Goal: Obtain resource: Obtain resource

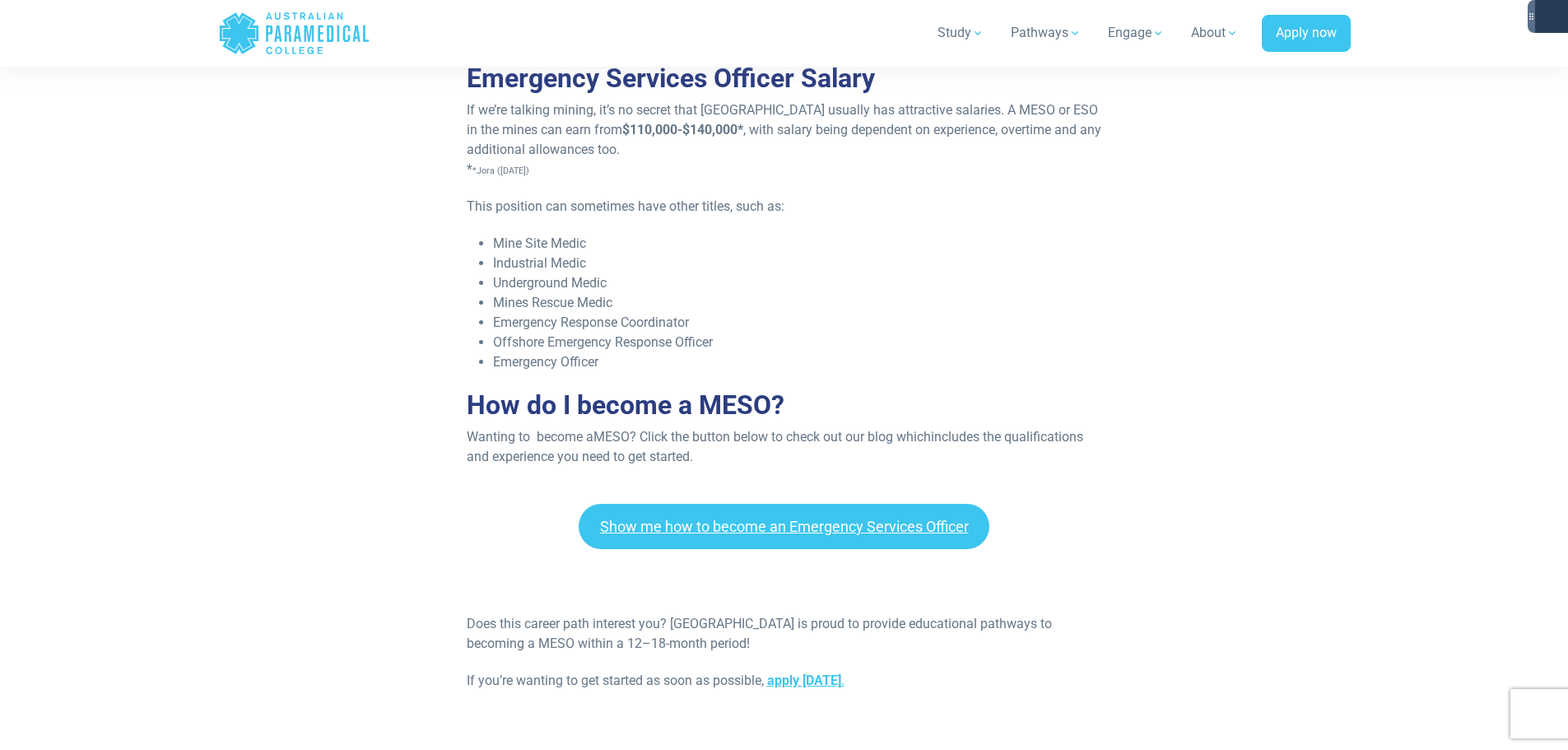
scroll to position [1729, 0]
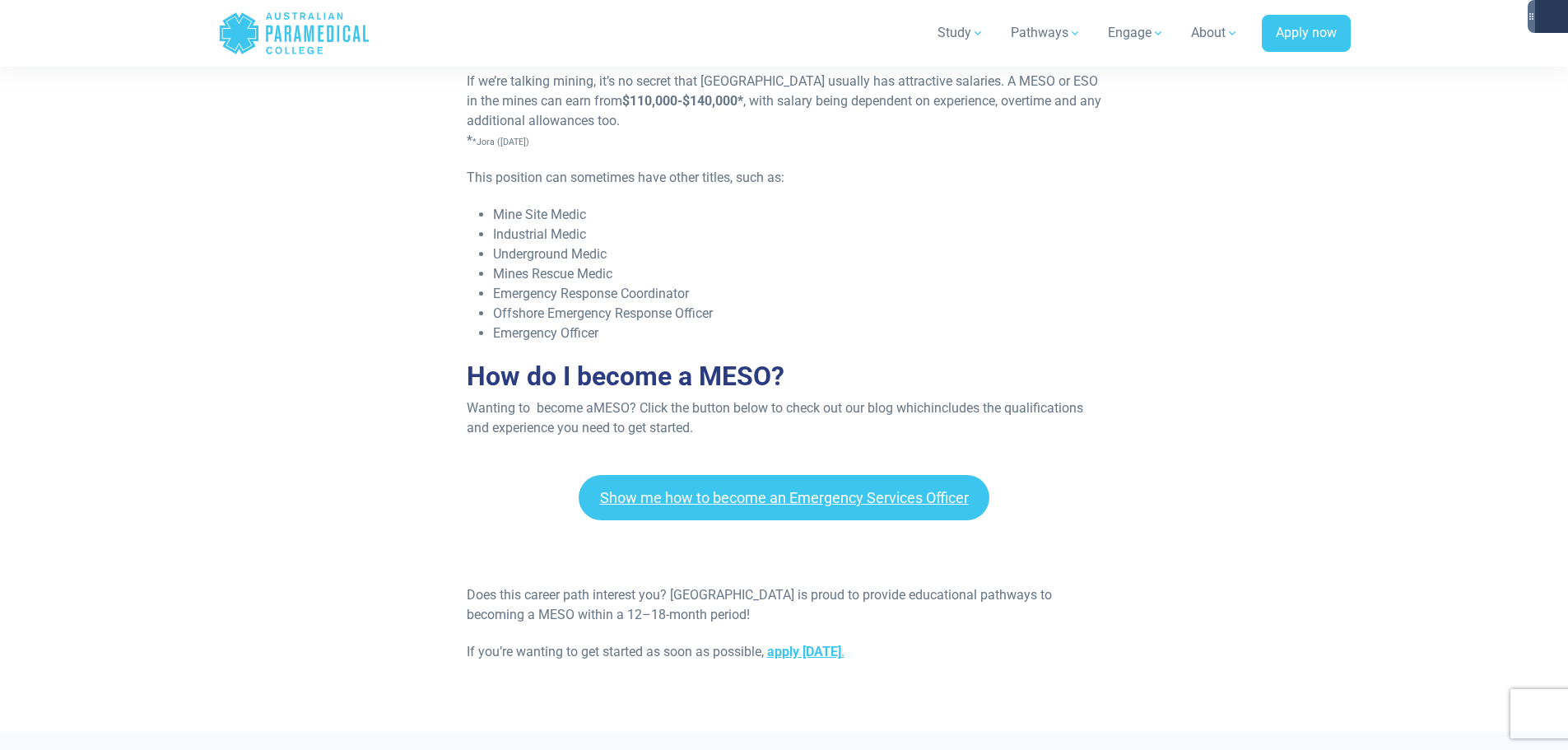
click at [1067, 483] on div "Show me how to become an Emergency Services Officer" at bounding box center [784, 497] width 1568 height 45
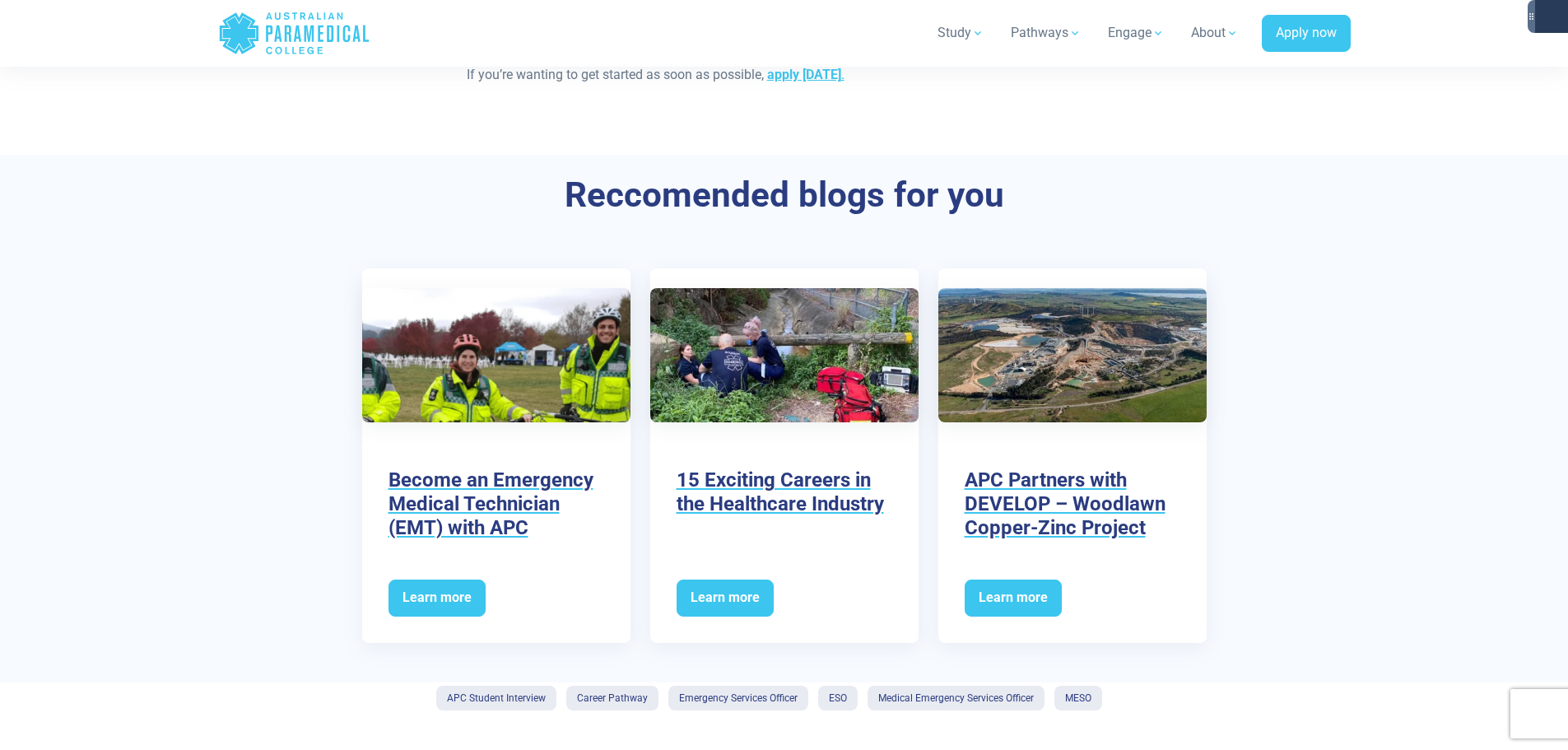
scroll to position [2305, 0]
click at [1283, 558] on div "Become an Emergency Medical Technician (EMT) with APC Learn more 15 Exciting Ca…" at bounding box center [784, 467] width 1152 height 395
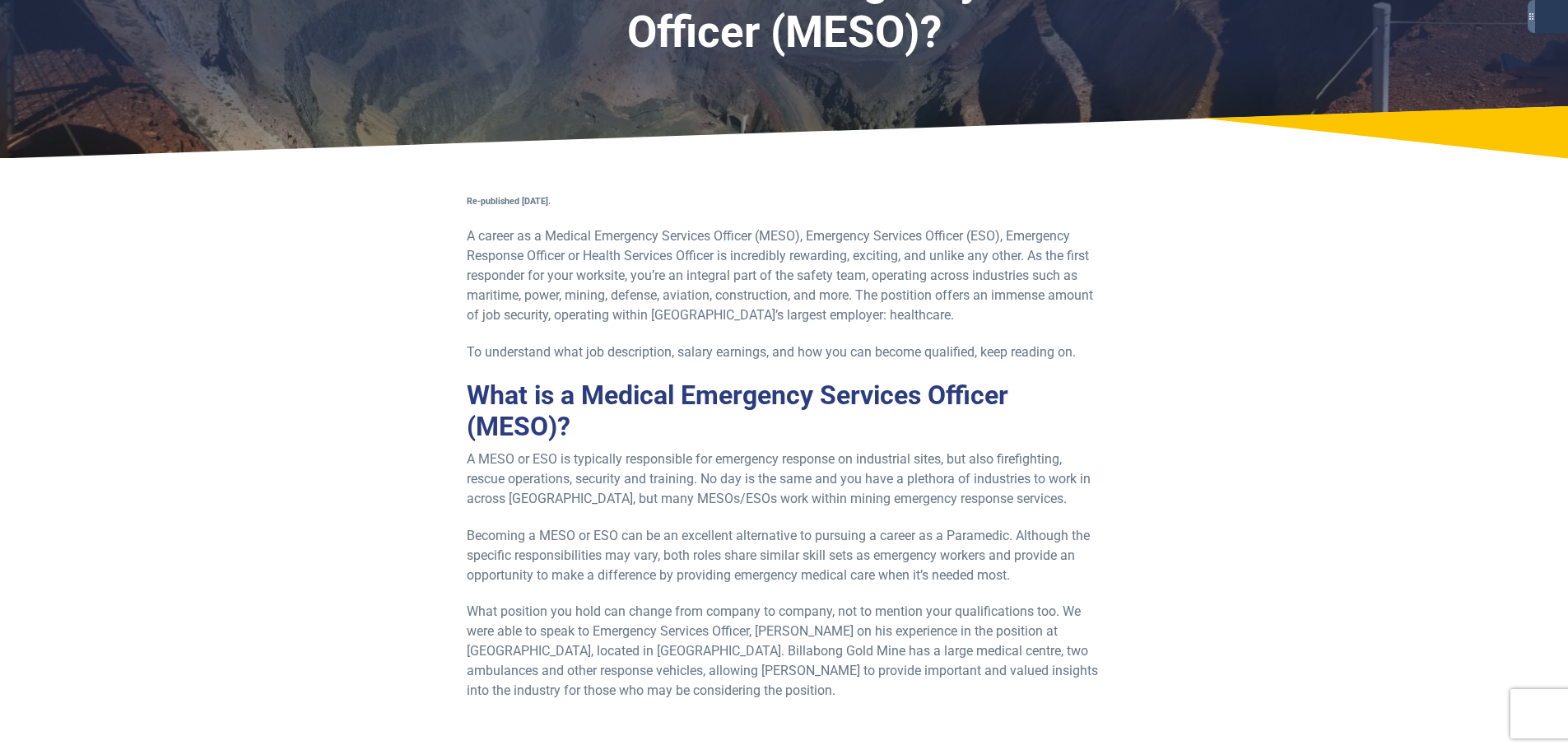
scroll to position [0, 0]
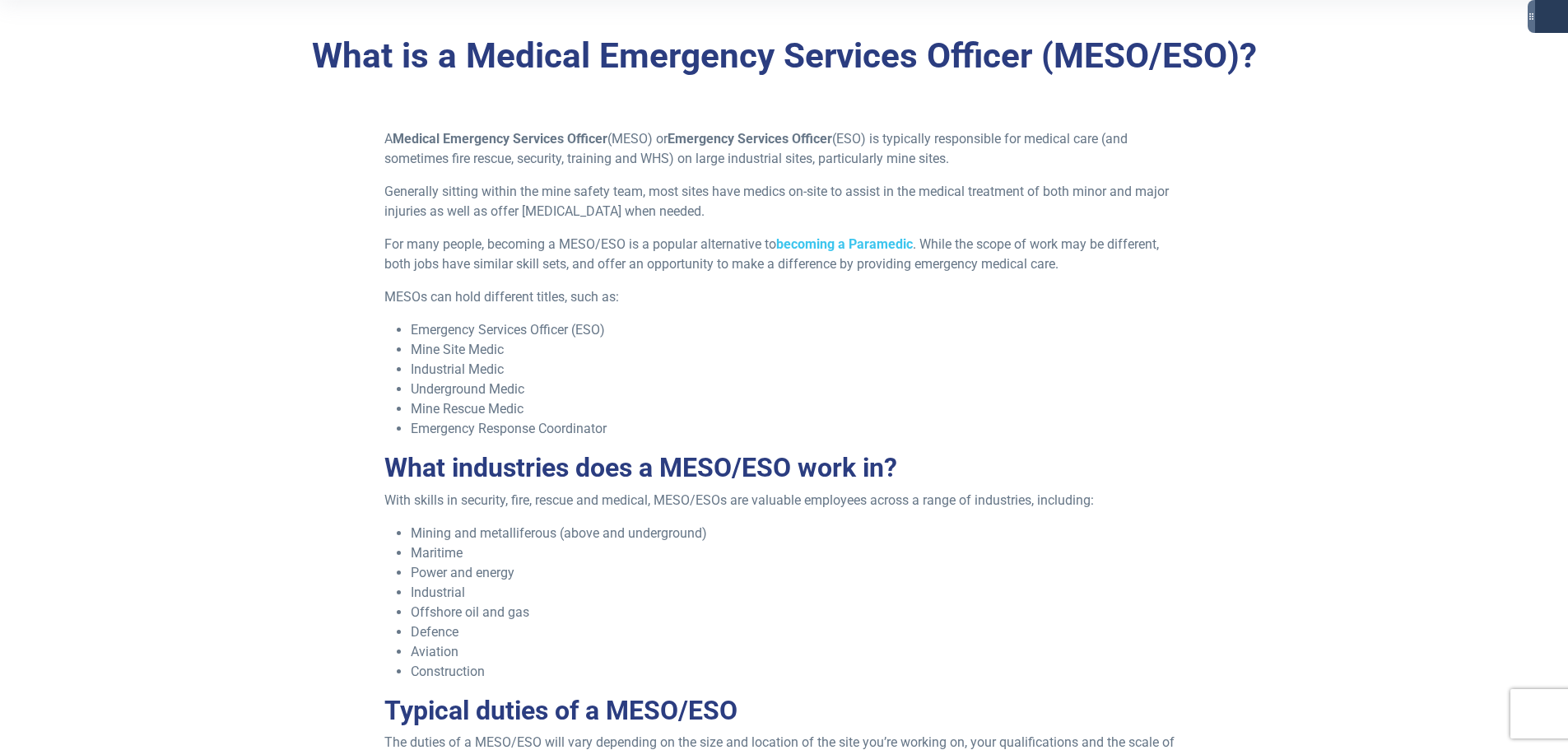
scroll to position [494, 0]
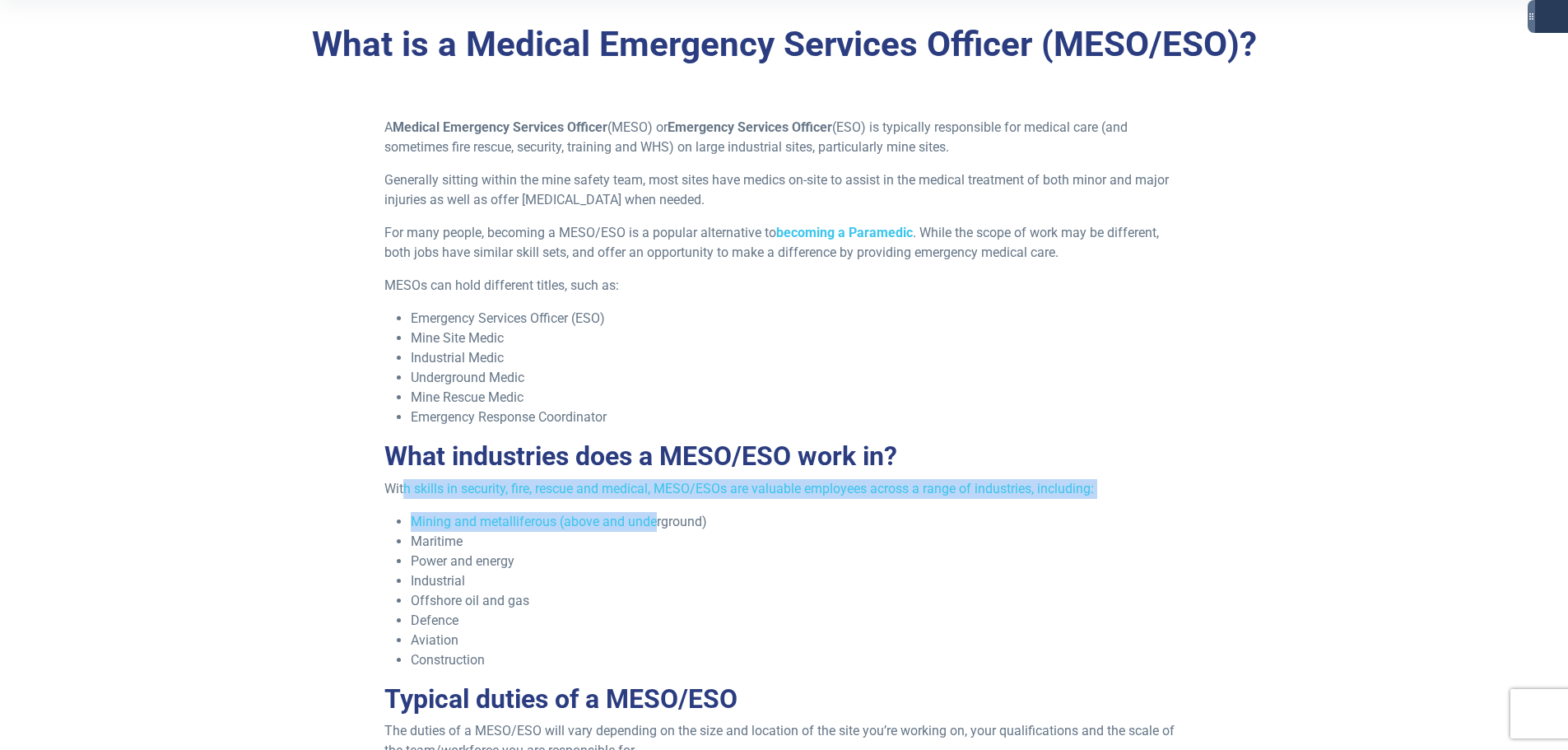
drag, startPoint x: 406, startPoint y: 489, endPoint x: 655, endPoint y: 511, distance: 250.0
click at [655, 511] on div "A Medical Emergency Services Officer (MESO) or Emergency Services Officer (ESO)…" at bounding box center [784, 600] width 819 height 964
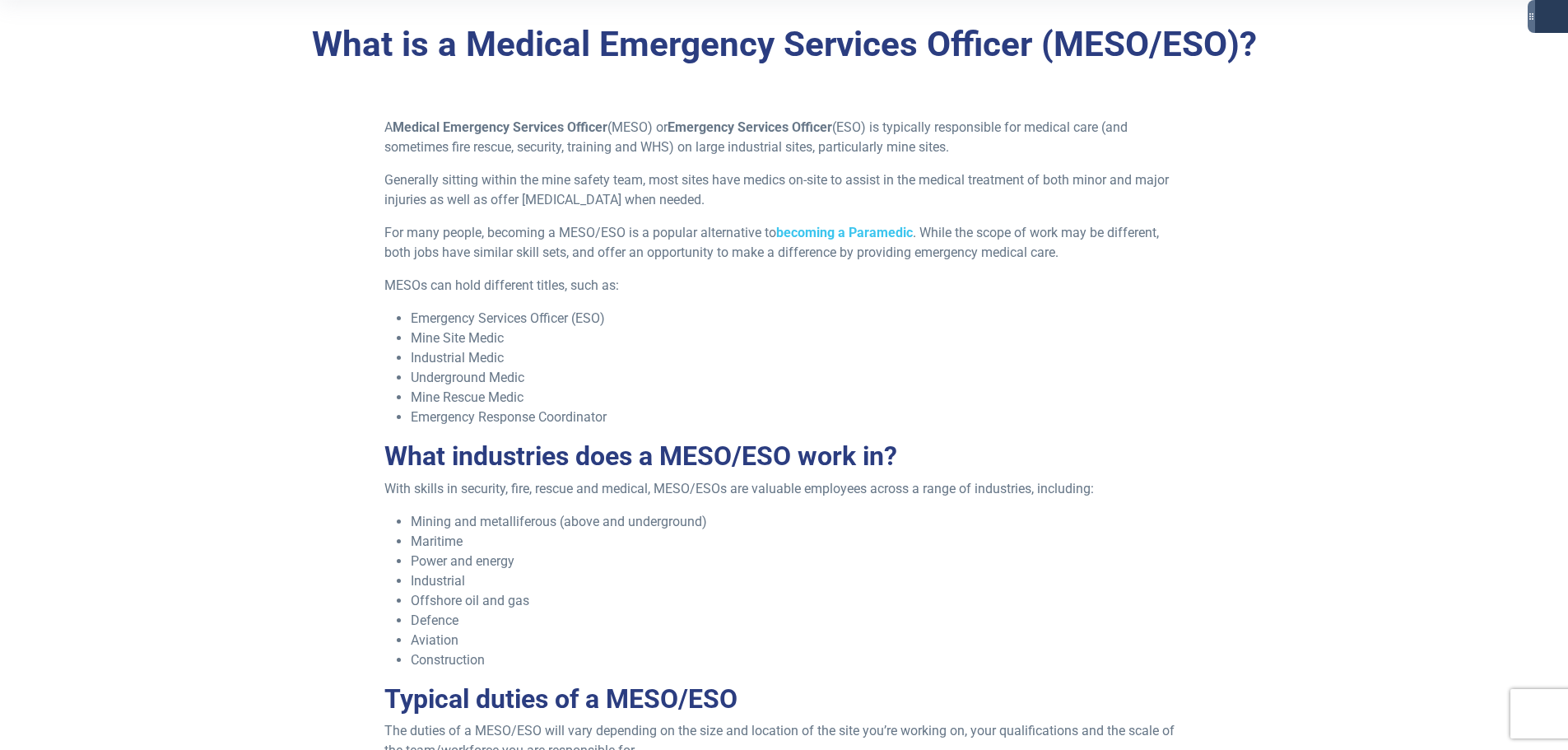
click at [660, 553] on li "Power and energy" at bounding box center [797, 562] width 772 height 20
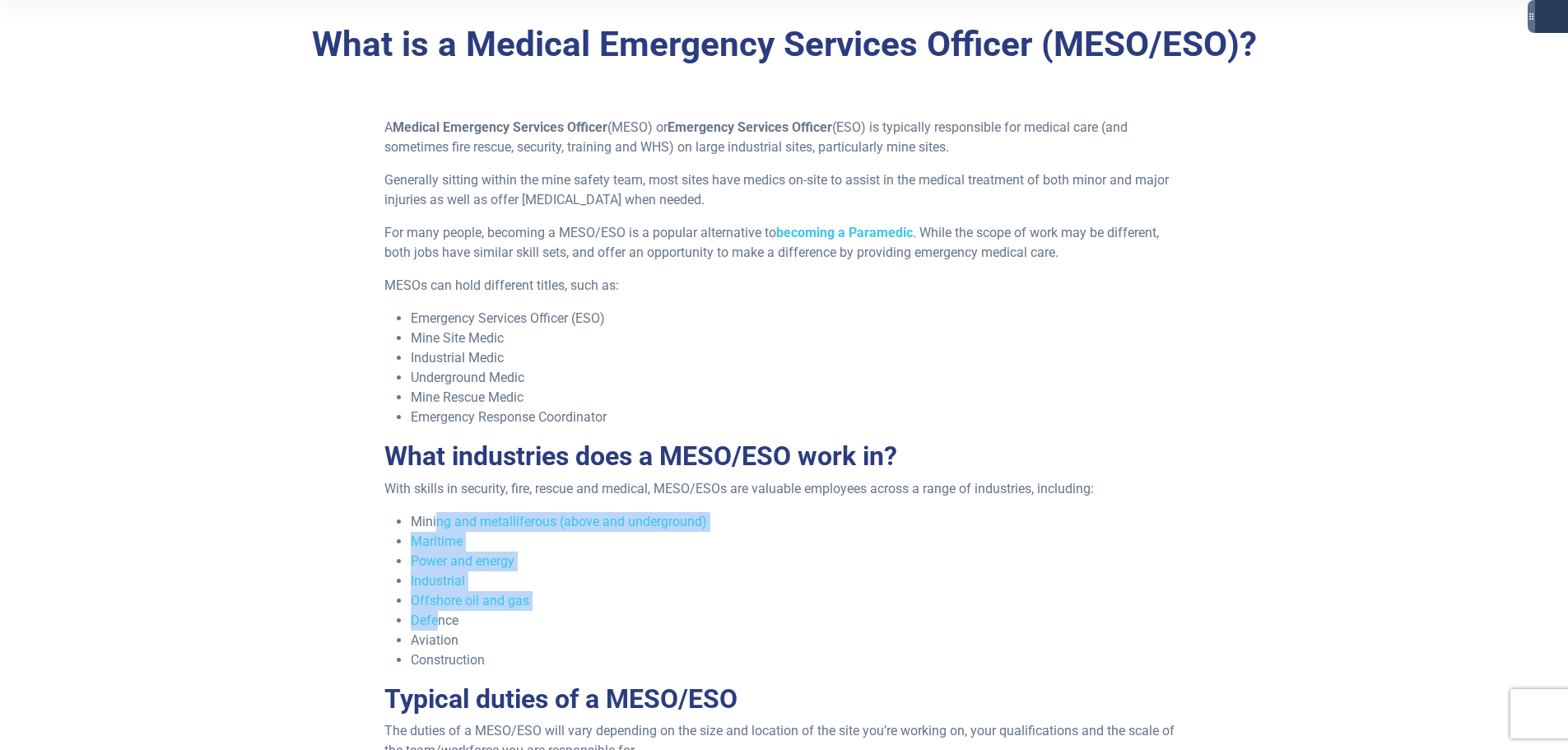
drag, startPoint x: 434, startPoint y: 519, endPoint x: 437, endPoint y: 618, distance: 99.0
click at [437, 618] on ul "Mining and metalliferous (above and underground) Maritime Power and energy Indu…" at bounding box center [784, 591] width 799 height 158
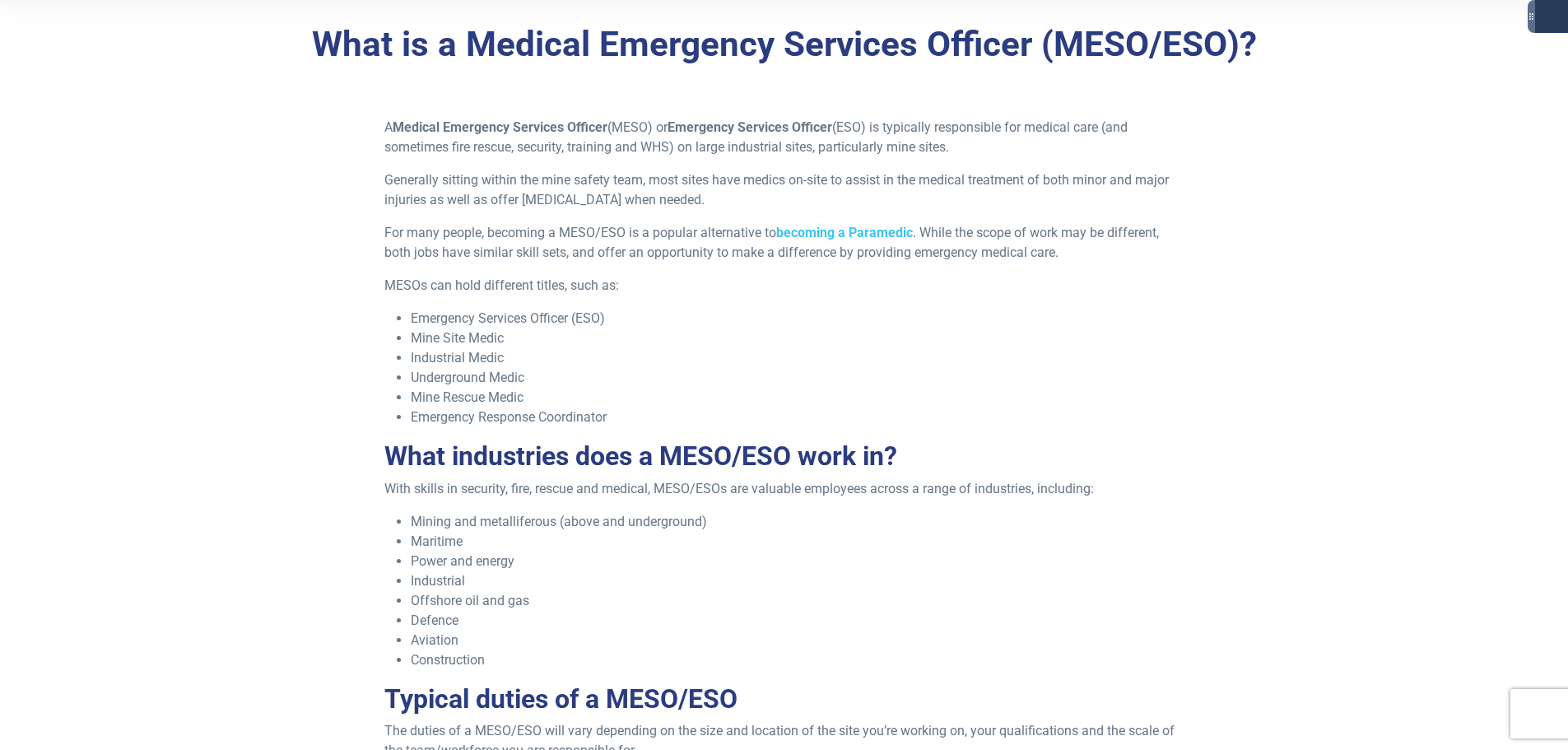
click at [548, 626] on li "Defence" at bounding box center [797, 620] width 772 height 20
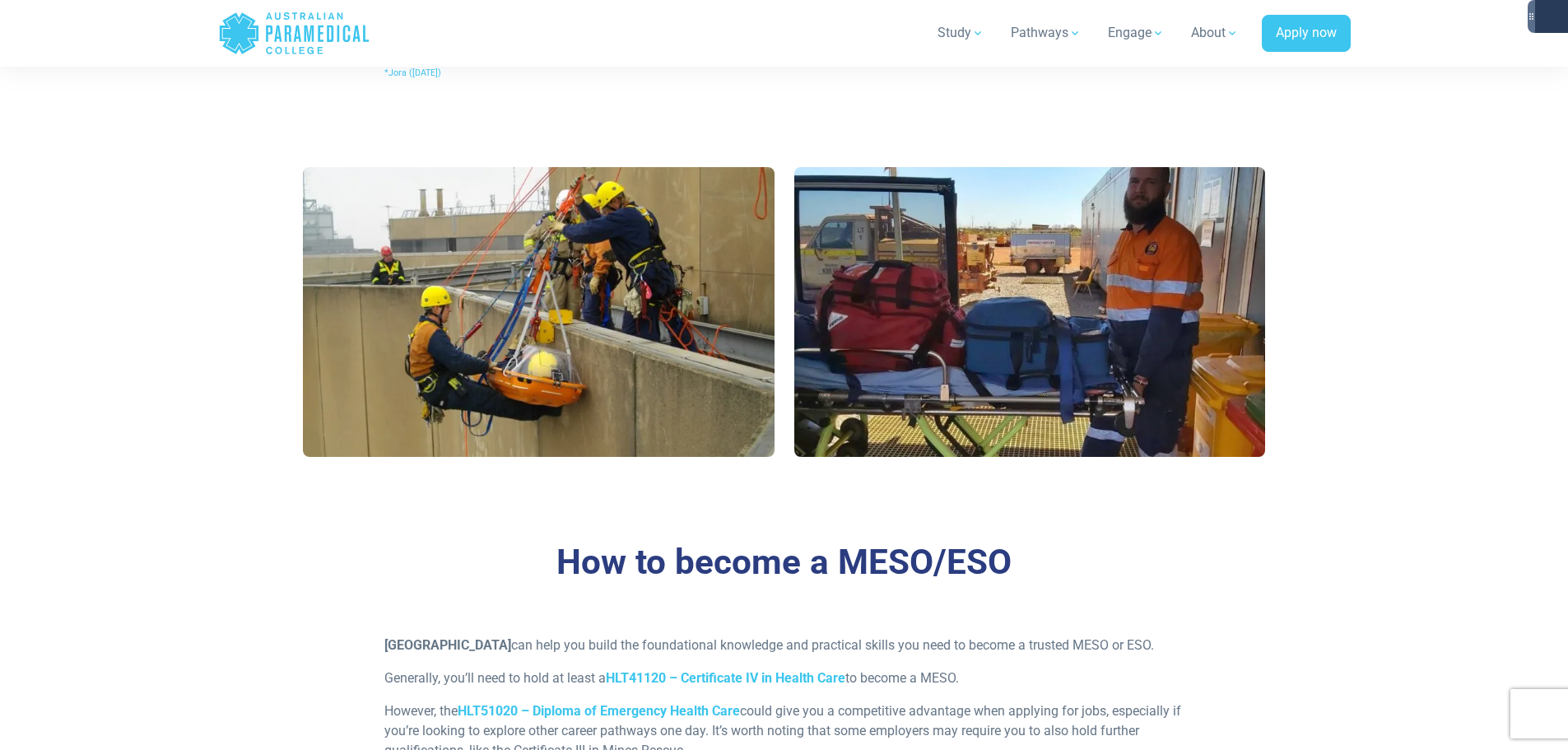
scroll to position [1563, 0]
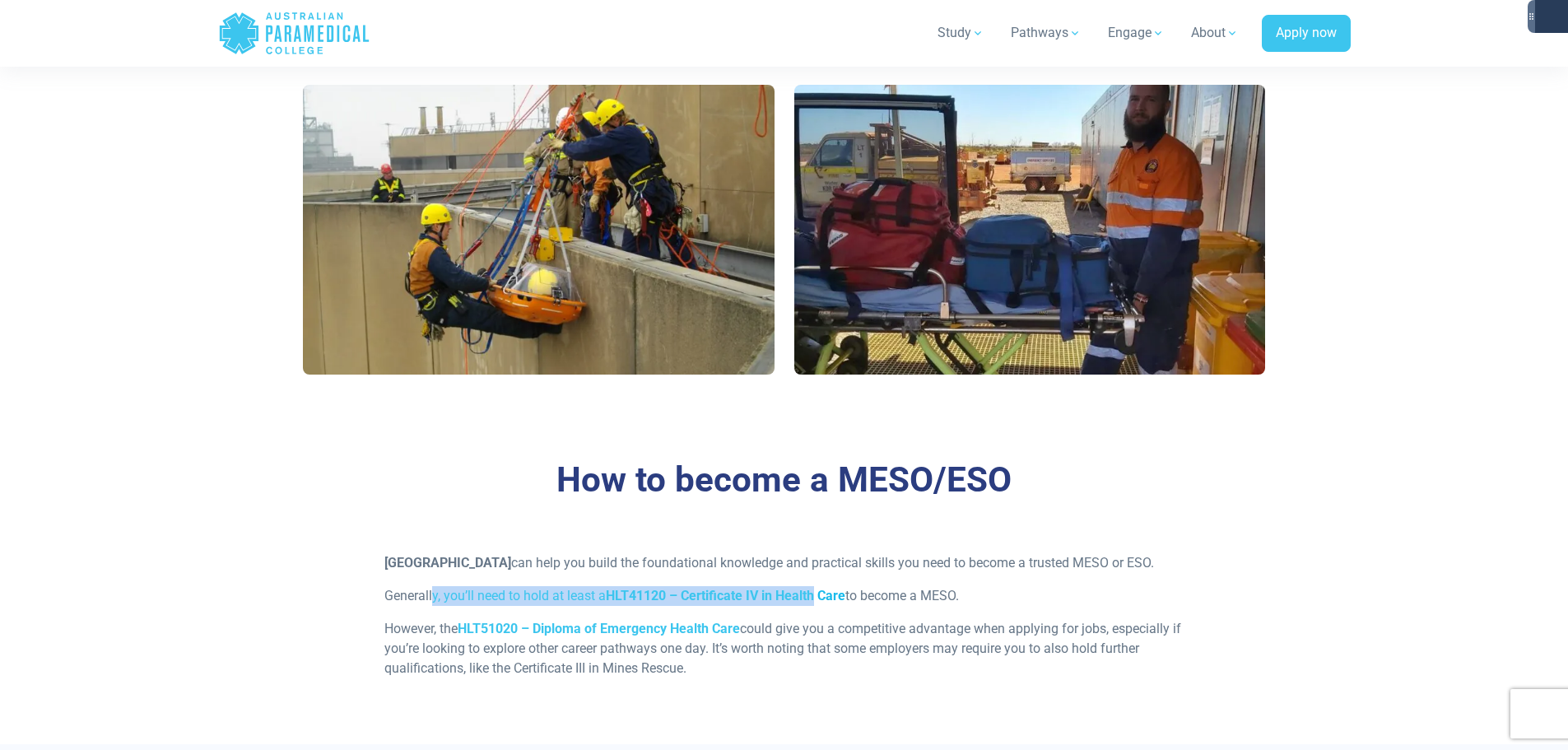
drag, startPoint x: 433, startPoint y: 613, endPoint x: 823, endPoint y: 623, distance: 390.1
click at [821, 605] on p "Generally, you’ll need to hold at least a HLT41120 – Certificate IV in Health C…" at bounding box center [784, 596] width 799 height 20
click at [616, 637] on strong "HLT51020 – Diploma of Emergency Health Care" at bounding box center [598, 629] width 282 height 16
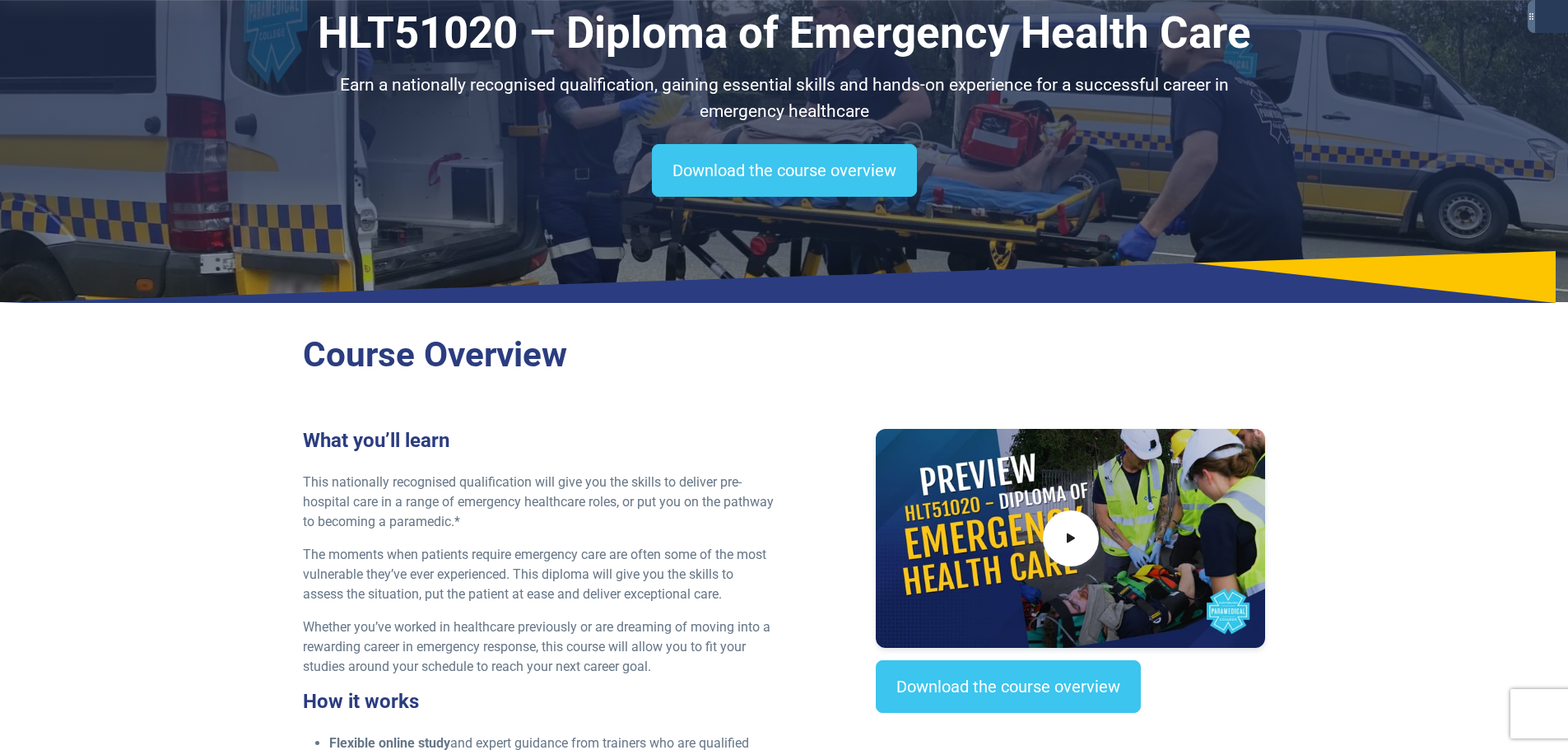
scroll to position [82, 0]
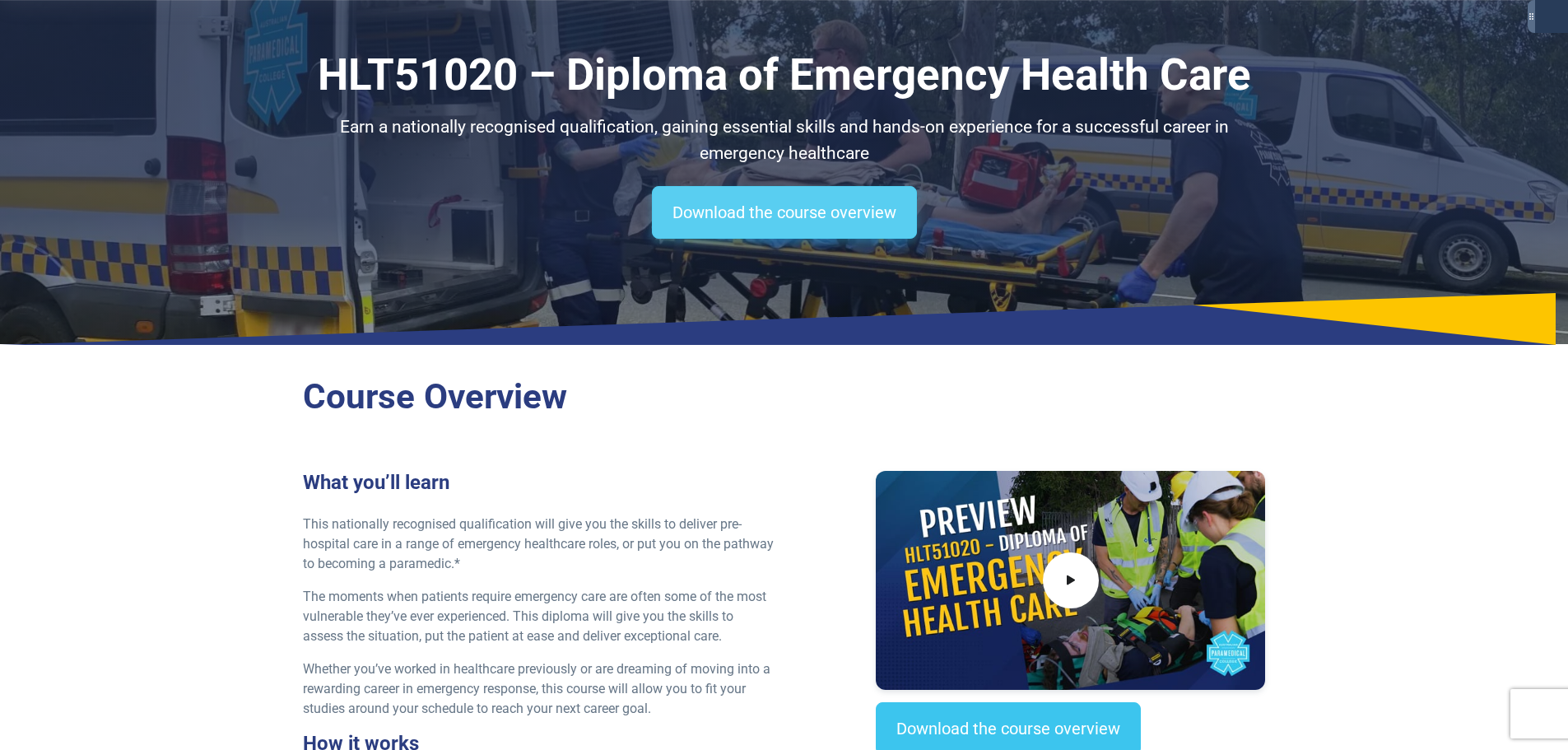
click at [809, 228] on link "Download the course overview" at bounding box center [784, 212] width 265 height 53
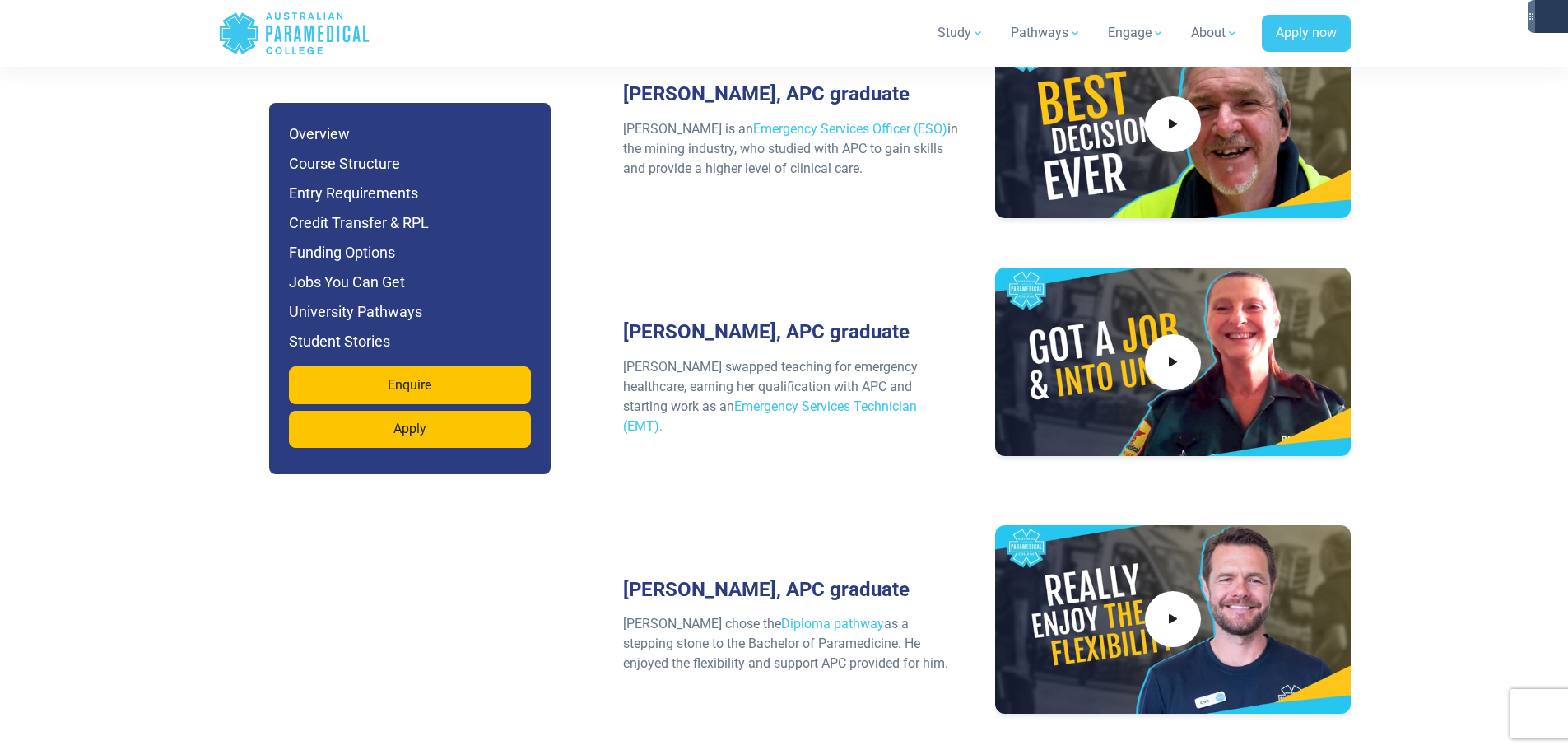
scroll to position [7522, 0]
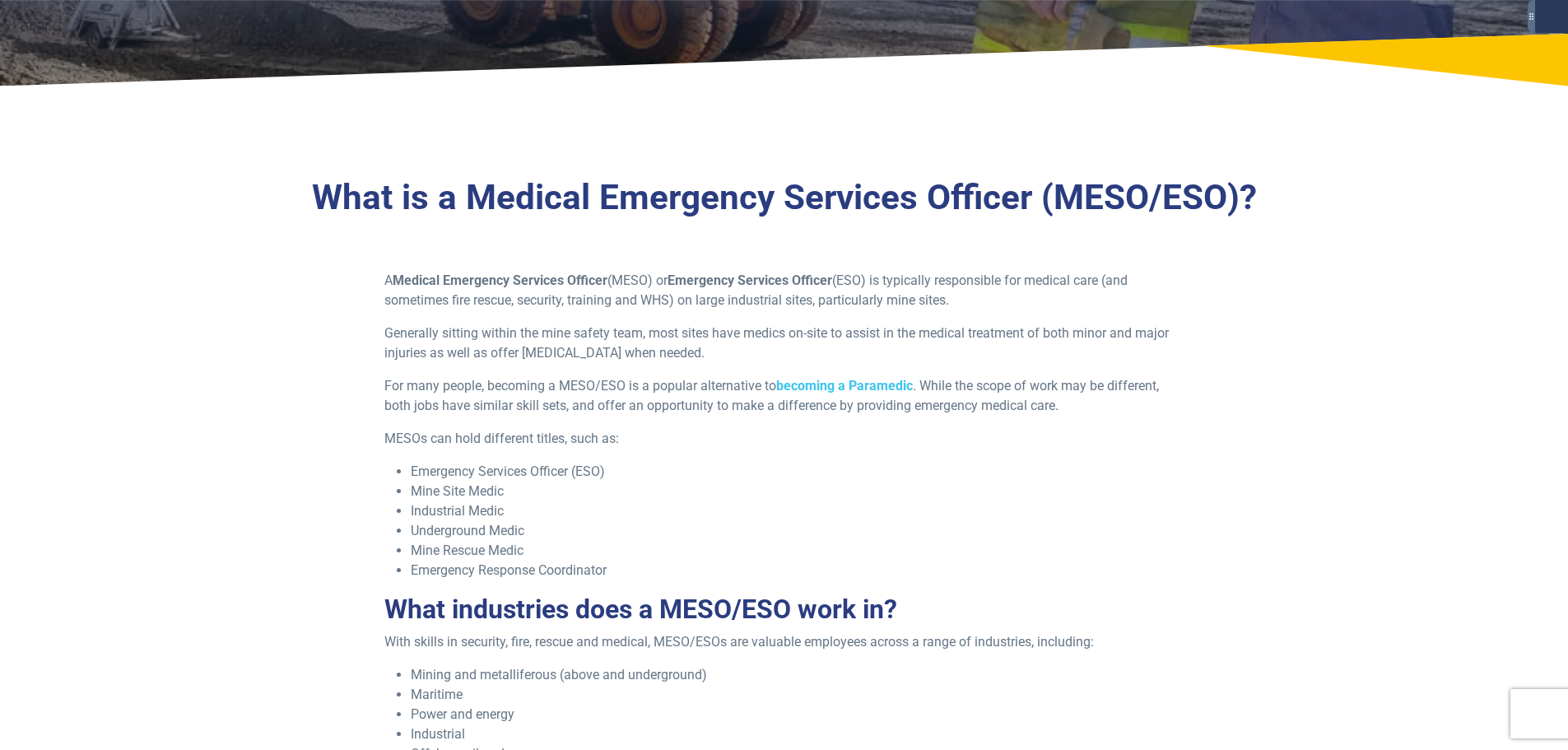
scroll to position [329, 0]
